Goal: Information Seeking & Learning: Get advice/opinions

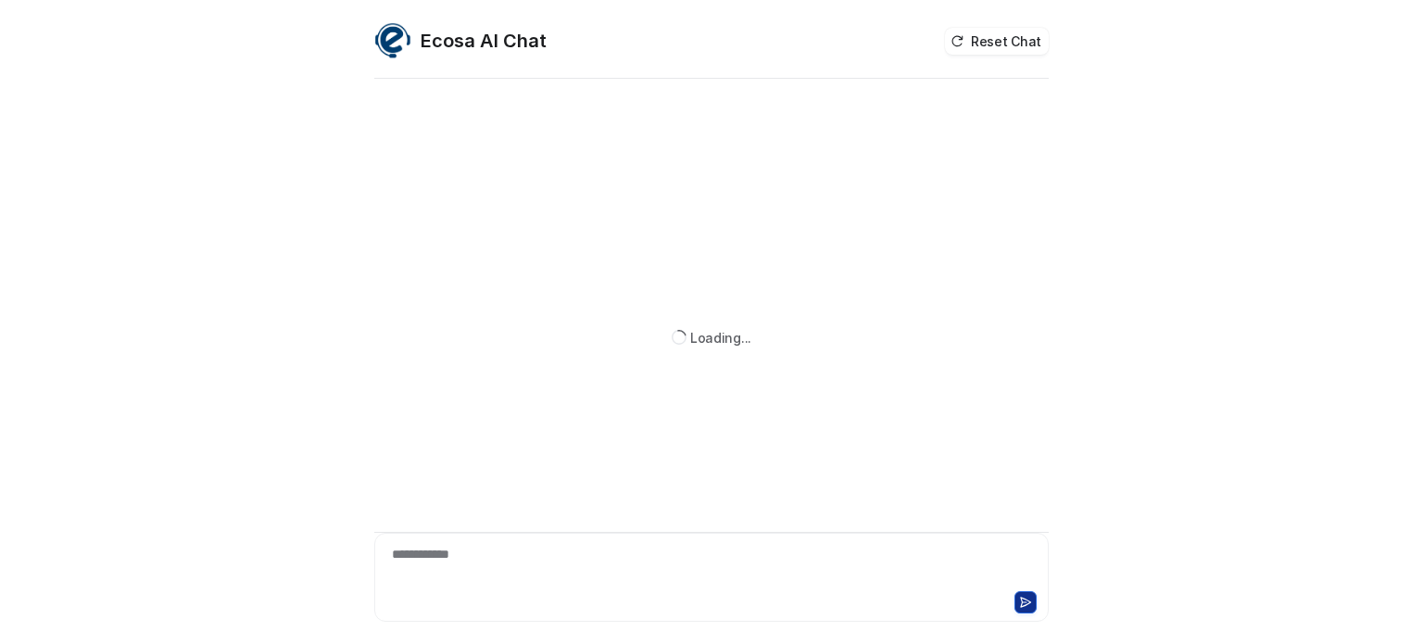
click at [498, 566] on div "**********" at bounding box center [711, 566] width 665 height 43
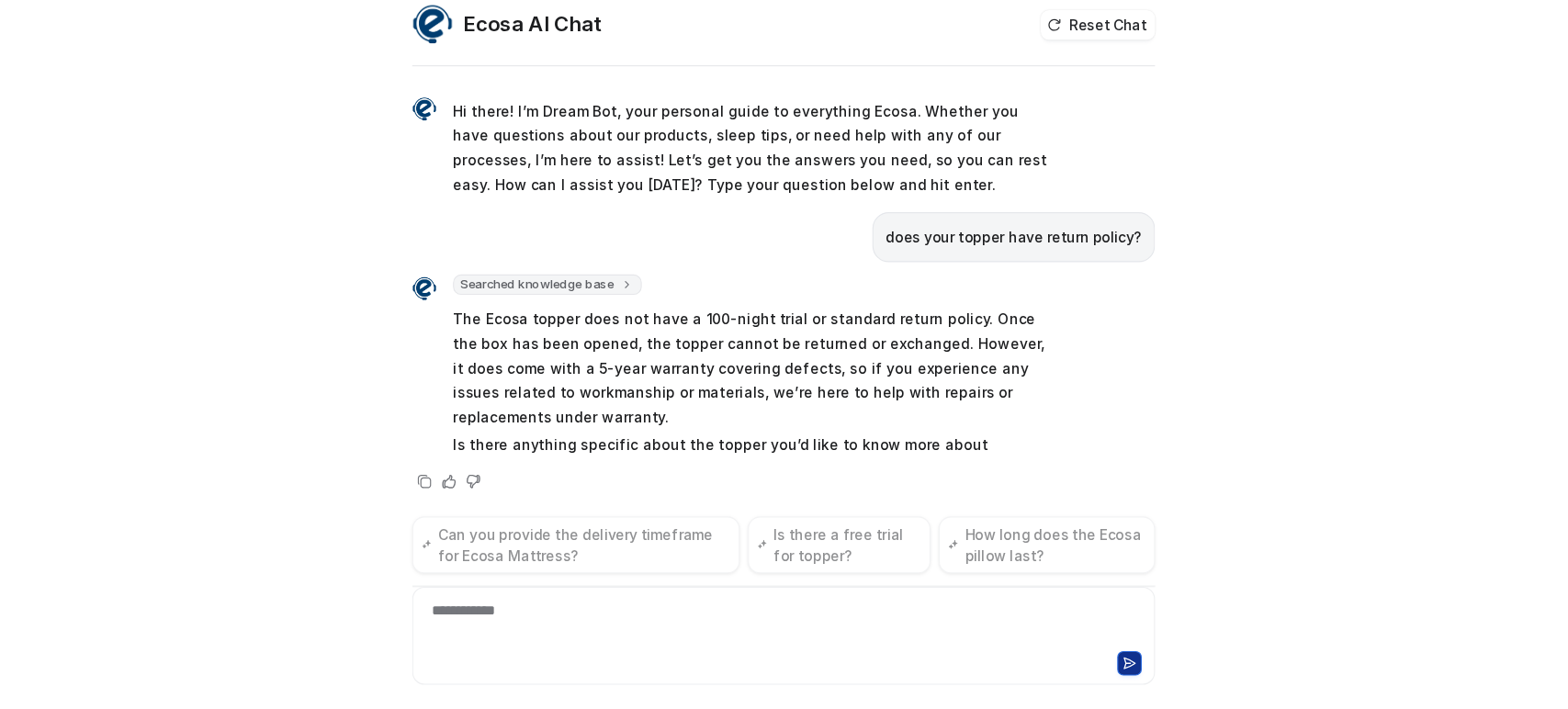
scroll to position [41, 0]
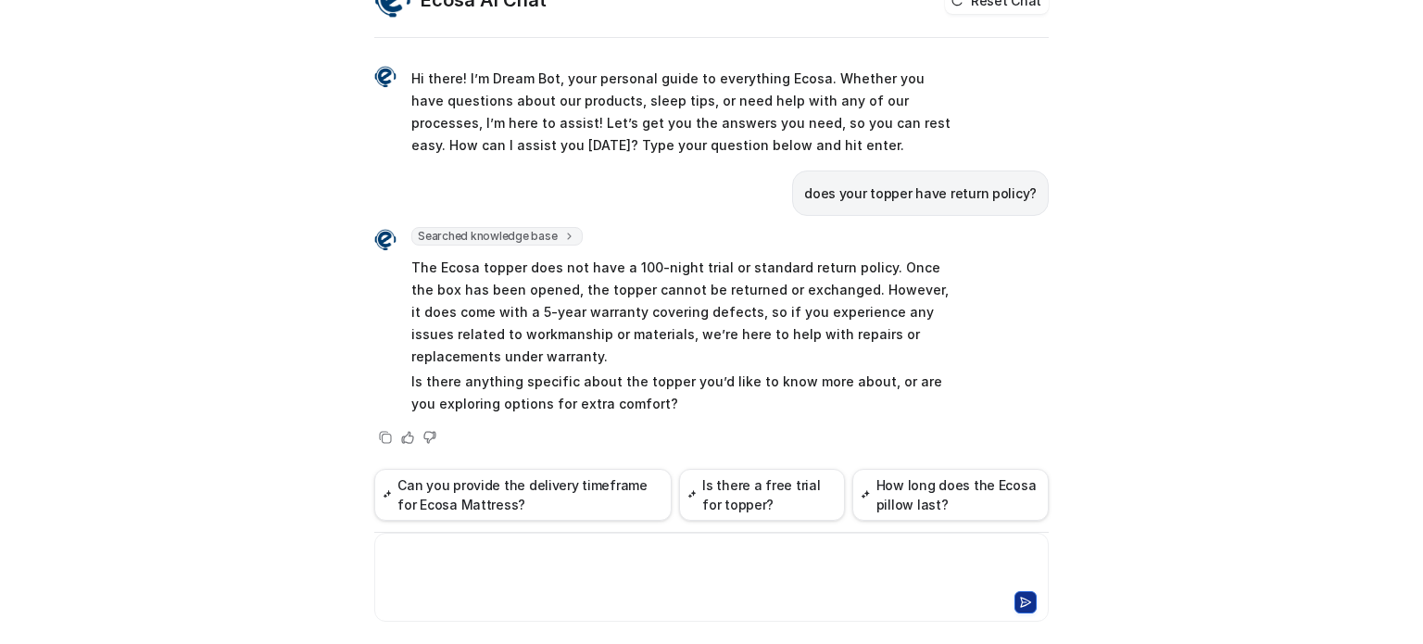
click at [615, 266] on p "The Ecosa topper does not have a 100-night trial or standard return policy. Onc…" at bounding box center [682, 312] width 542 height 111
click at [508, 369] on span "The Ecosa topper does not have a 100-night trial or standard return policy. Onc…" at bounding box center [682, 336] width 542 height 166
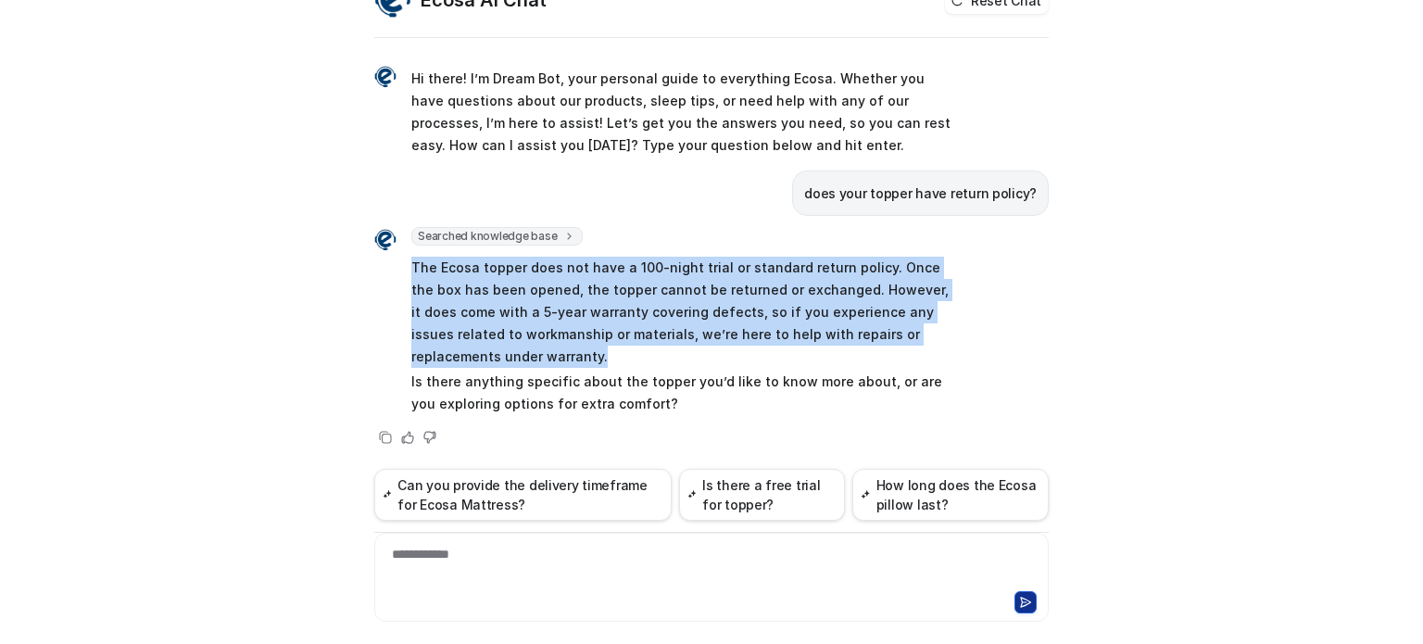
drag, startPoint x: 498, startPoint y: 357, endPoint x: 400, endPoint y: 278, distance: 125.9
click at [392, 272] on div "Searched knowledge base search_queries : [ "topper return policy" ] The Ecosa t…" at bounding box center [663, 323] width 579 height 192
copy p "The Ecosa topper does not have a 100-night trial or standard return policy. Onc…"
